Goal: Task Accomplishment & Management: Complete application form

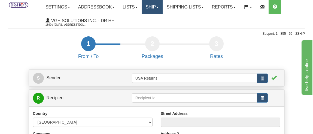
click at [154, 8] on link "Ship" at bounding box center [152, 7] width 21 height 14
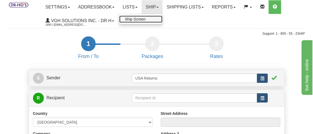
click at [146, 18] on span "Ship Screen" at bounding box center [135, 19] width 21 height 4
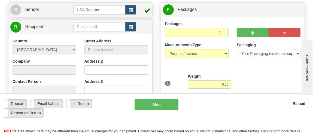
scroll to position [55, 0]
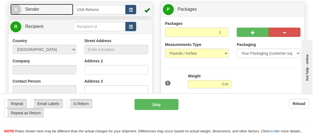
click at [16, 10] on span "S" at bounding box center [15, 9] width 11 height 11
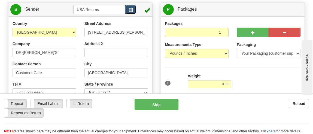
click at [130, 10] on span "button" at bounding box center [131, 10] width 4 height 4
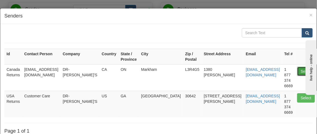
click at [297, 72] on button "Select" at bounding box center [306, 71] width 18 height 9
type input "Canada Returns"
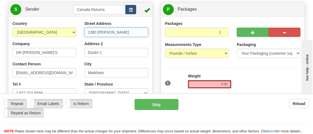
drag, startPoint x: 124, startPoint y: 35, endPoint x: 73, endPoint y: 31, distance: 51.9
click at [73, 31] on div "Country AFGHANISTAN ALAND ISLANDS ALBANIA ALGERIA AMERICAN SAMOA ANDORRA ANGOLA…" at bounding box center [80, 99] width 144 height 156
paste input "250 Mackenzie Street Apt 17 Pembroke Ontario K8A3V7 Canada"
type input "250 Mackenzie Street Apt 17 Pembroke Ontario K8A3V7 Canada"
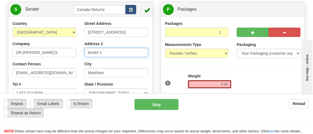
scroll to position [0, 0]
drag, startPoint x: 110, startPoint y: 53, endPoint x: 73, endPoint y: 50, distance: 37.0
click at [73, 50] on div "Country AFGHANISTAN ALAND ISLANDS ALBANIA ALGERIA AMERICAN SAMOA ANDORRA ANGOLA…" at bounding box center [80, 99] width 144 height 156
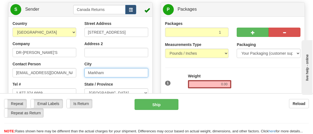
drag, startPoint x: 109, startPoint y: 74, endPoint x: 79, endPoint y: 73, distance: 30.0
click at [79, 73] on div "Country AFGHANISTAN ALAND ISLANDS ALBANIA ALGERIA AMERICAN SAMOA ANDORRA ANGOLA…" at bounding box center [80, 99] width 144 height 156
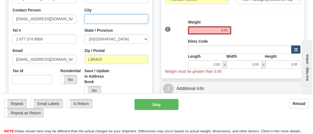
scroll to position [109, 0]
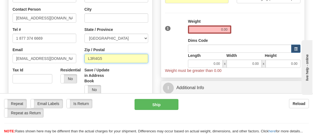
drag, startPoint x: 108, startPoint y: 59, endPoint x: 88, endPoint y: 59, distance: 20.2
click at [88, 59] on input "L3R4G5" at bounding box center [117, 58] width 64 height 9
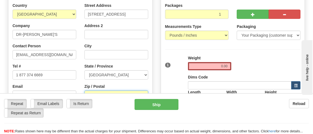
scroll to position [82, 0]
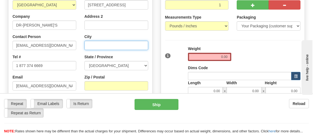
click at [125, 46] on input "City" at bounding box center [117, 45] width 64 height 9
paste input "250 Mackenzie Street Apt 17 Pembroke Ontario K8A3V7 Canada"
drag, startPoint x: 104, startPoint y: 45, endPoint x: 145, endPoint y: 44, distance: 41.7
click at [145, 44] on input "250 Mackenzie Street Apt 17 Pembroke Ontario K8A3V7 Canada" at bounding box center [117, 45] width 64 height 9
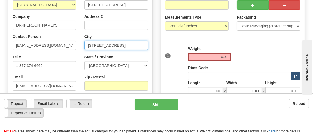
scroll to position [0, 0]
drag, startPoint x: 125, startPoint y: 45, endPoint x: 84, endPoint y: 44, distance: 41.7
click at [84, 44] on div "Street Address 250 Mackenzie Street Apt 17 Pembroke Ontario K8A3V7 Canada Addre…" at bounding box center [116, 59] width 72 height 132
click at [89, 46] on input "Pembroke" at bounding box center [117, 45] width 64 height 9
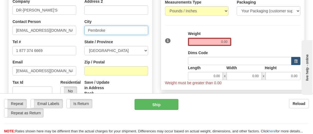
scroll to position [109, 0]
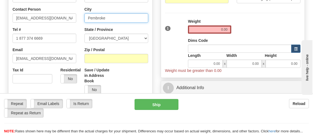
type input "Pembroke"
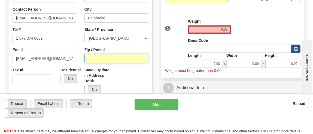
click at [129, 59] on input "Zip / Postal" at bounding box center [117, 58] width 64 height 9
paste input "250 Mackenzie Street Apt 17 Pembroke Ontario K8A3V7 Canada"
drag, startPoint x: 116, startPoint y: 57, endPoint x: 74, endPoint y: 56, distance: 42.0
click at [74, 56] on div "Country AFGHANISTAN ALAND ISLANDS ALBANIA ALGERIA AMERICAN SAMOA ANDORRA ANGOLA…" at bounding box center [80, 44] width 144 height 156
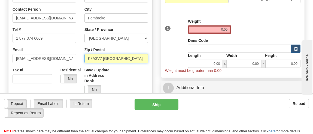
click at [119, 58] on input "K8A3V7 Canada" at bounding box center [117, 58] width 64 height 9
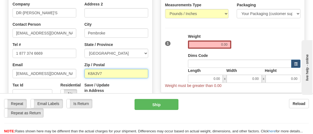
scroll to position [82, 0]
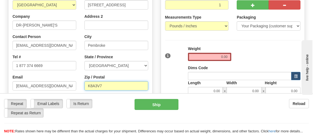
type input "K8A3V7"
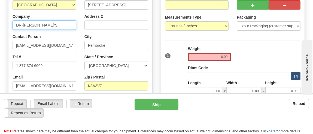
drag, startPoint x: 55, startPoint y: 26, endPoint x: 1, endPoint y: 26, distance: 54.5
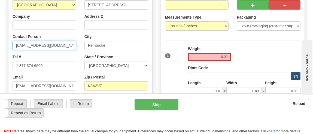
drag, startPoint x: 58, startPoint y: 46, endPoint x: 15, endPoint y: 45, distance: 42.8
click at [15, 45] on input "[EMAIL_ADDRESS][DOMAIN_NAME]" at bounding box center [45, 45] width 64 height 9
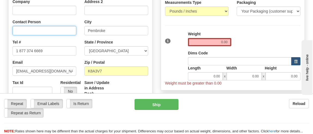
scroll to position [109, 0]
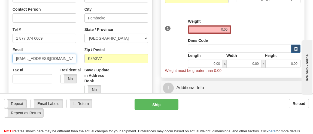
drag, startPoint x: 57, startPoint y: 59, endPoint x: 16, endPoint y: 53, distance: 41.2
click at [16, 53] on div "Email drho@drhonow.com" at bounding box center [45, 55] width 64 height 16
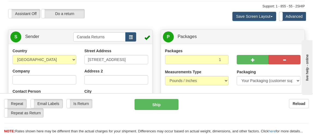
scroll to position [55, 0]
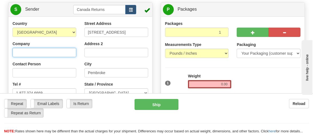
click at [63, 51] on input "Company" at bounding box center [45, 52] width 64 height 9
paste input "Carmen Ruhnke"
type input "Carmen Ruhnke"
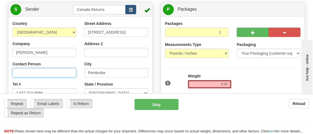
click at [56, 70] on input "Contact Person" at bounding box center [45, 72] width 64 height 9
paste input "Carmen Ruhnke"
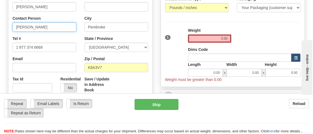
scroll to position [109, 0]
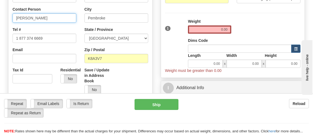
type input "Carmen Ruhnke"
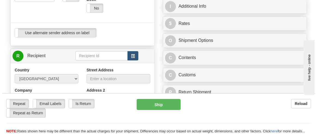
scroll to position [191, 0]
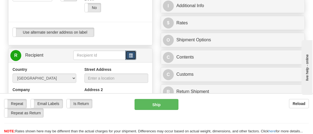
click at [134, 57] on button "button" at bounding box center [130, 54] width 11 height 9
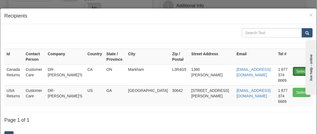
click at [298, 71] on button "Select" at bounding box center [302, 71] width 18 height 9
type input "Canada Returns"
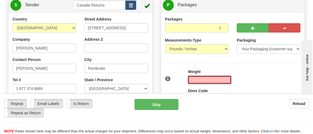
scroll to position [71, 0]
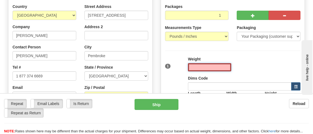
click at [212, 69] on input "text" at bounding box center [209, 67] width 43 height 8
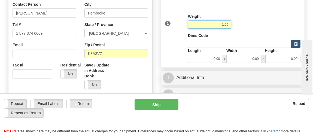
scroll to position [126, 0]
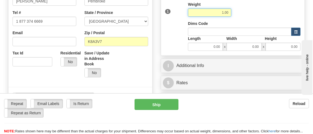
type input "1.00"
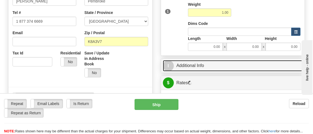
click at [195, 65] on link "I Additional Info" at bounding box center [233, 65] width 140 height 11
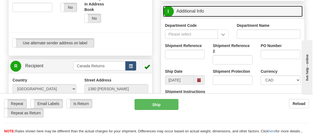
scroll to position [180, 0]
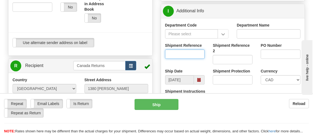
click at [201, 54] on input "Shipment Reference" at bounding box center [185, 53] width 40 height 9
click at [195, 54] on input "Shipment Reference" at bounding box center [185, 53] width 40 height 9
paste input "1208446"
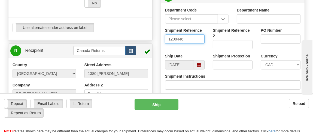
scroll to position [208, 0]
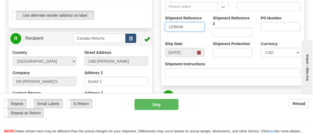
click at [200, 53] on span at bounding box center [199, 52] width 4 height 4
type input "1208446"
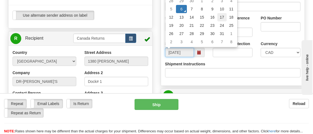
click at [221, 17] on td "17" at bounding box center [222, 17] width 9 height 8
type input "10/17/2025"
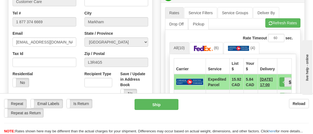
scroll to position [317, 0]
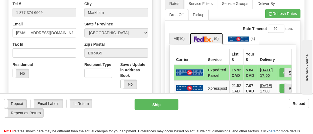
click at [203, 37] on img at bounding box center [203, 38] width 19 height 5
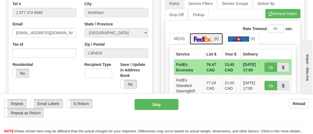
click at [203, 37] on img at bounding box center [203, 38] width 19 height 5
